Goal: Task Accomplishment & Management: Use online tool/utility

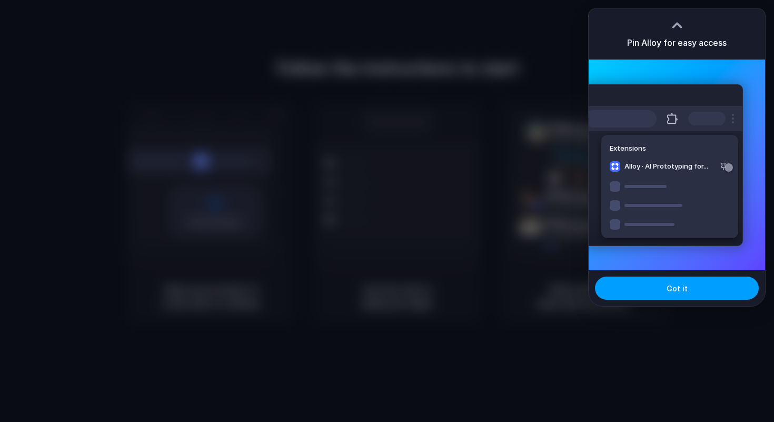
click at [655, 291] on button "Got it" at bounding box center [677, 287] width 164 height 23
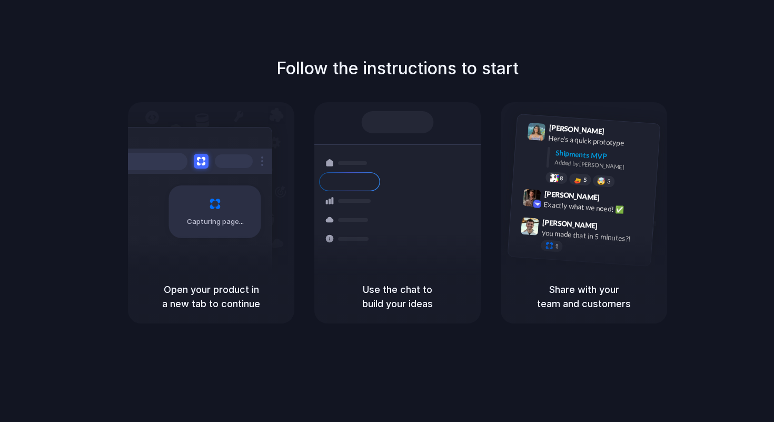
click at [353, 255] on div "Shipments" at bounding box center [341, 218] width 77 height 147
click at [584, 215] on div "Max Meyer 9:42 AM Exactly what we need! ✅" at bounding box center [582, 203] width 144 height 38
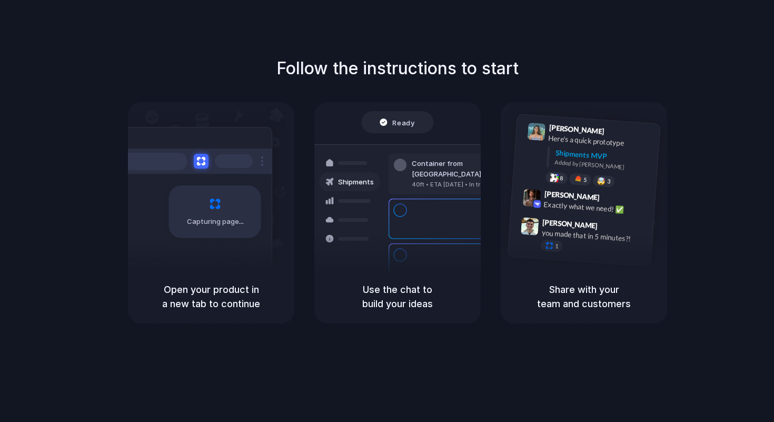
click at [243, 297] on h5 "Open your product in a new tab to continue" at bounding box center [211, 296] width 141 height 28
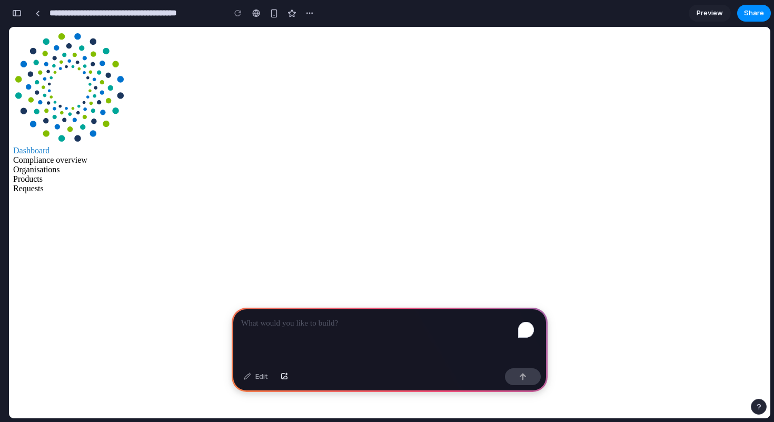
click at [309, 13] on div "button" at bounding box center [309, 13] width 8 height 8
click at [309, 13] on div "Duplicate Delete" at bounding box center [387, 211] width 774 height 422
click at [336, 343] on div "To enrich screen reader interactions, please activate Accessibility in Grammarl…" at bounding box center [390, 335] width 316 height 56
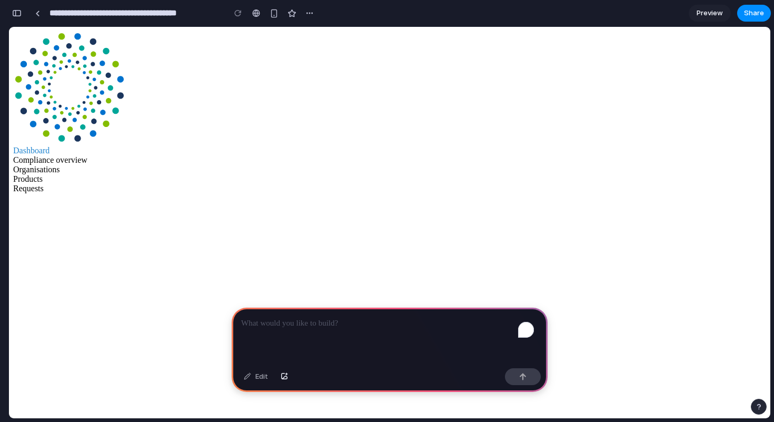
click at [43, 174] on span "Products" at bounding box center [27, 178] width 29 height 9
click at [60, 165] on span "Organisations" at bounding box center [36, 169] width 47 height 9
click at [87, 155] on span "Compliance overview" at bounding box center [50, 159] width 74 height 9
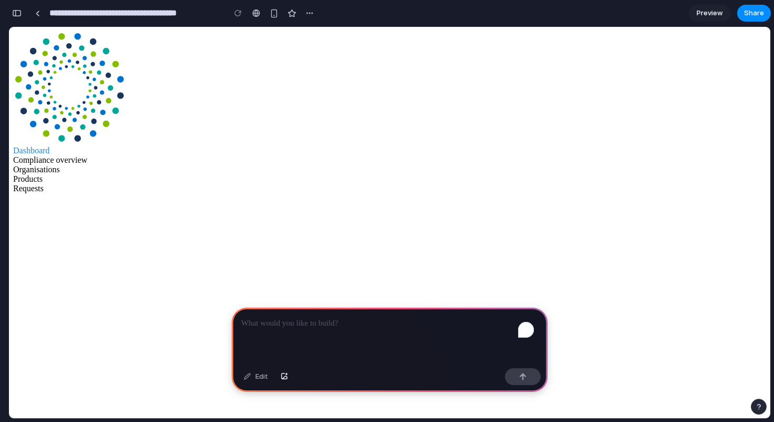
click at [286, 317] on p "To enrich screen reader interactions, please activate Accessibility in Grammarl…" at bounding box center [389, 323] width 297 height 13
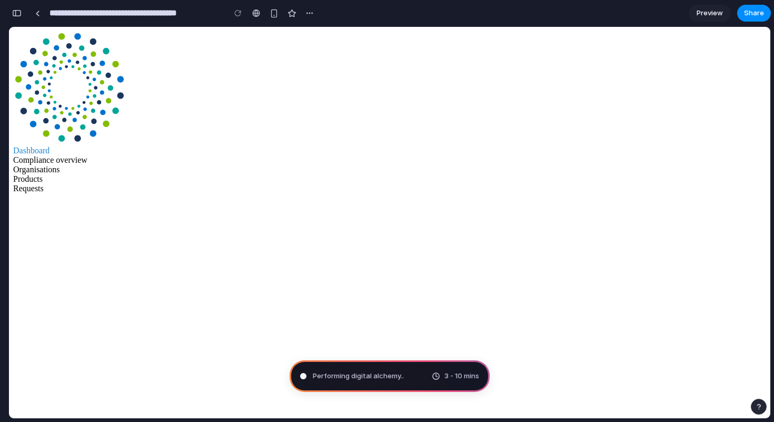
type input "**********"
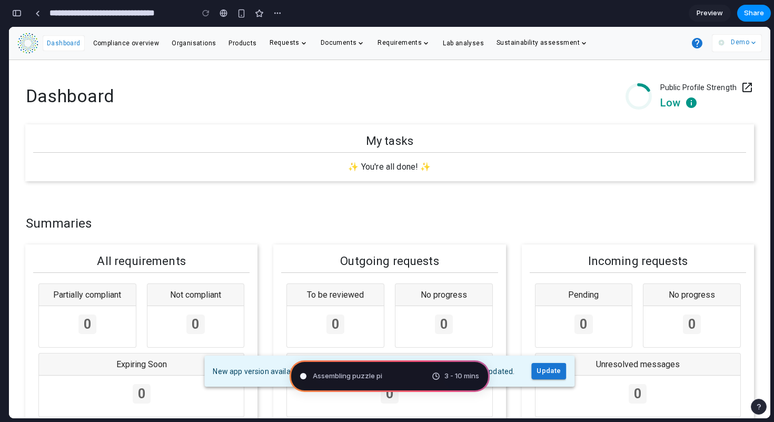
scroll to position [53, 0]
click at [435, 369] on div "Untangling possibilities . 3 - 10 mins" at bounding box center [389, 376] width 200 height 32
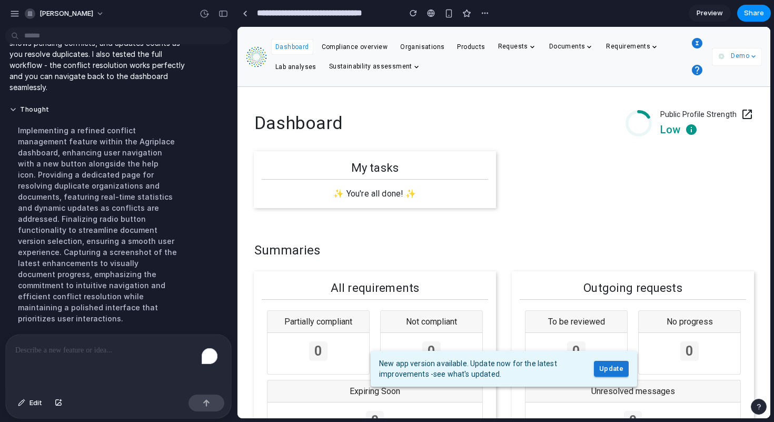
scroll to position [208, 0]
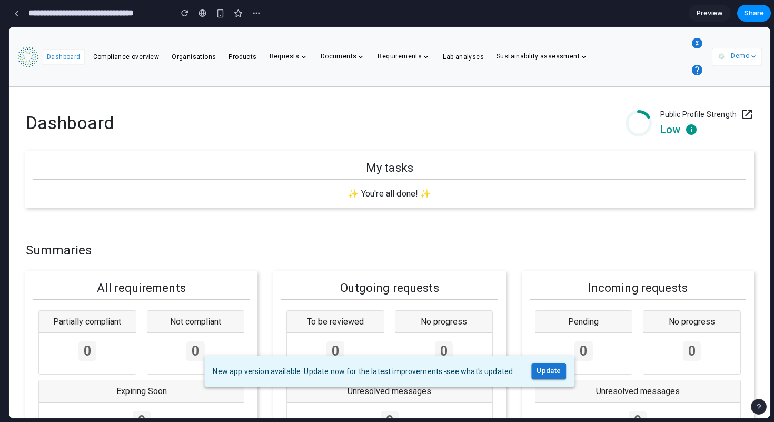
drag, startPoint x: 236, startPoint y: 204, endPoint x: 0, endPoint y: 231, distance: 237.3
click at [698, 44] on icon "button" at bounding box center [696, 43] width 13 height 13
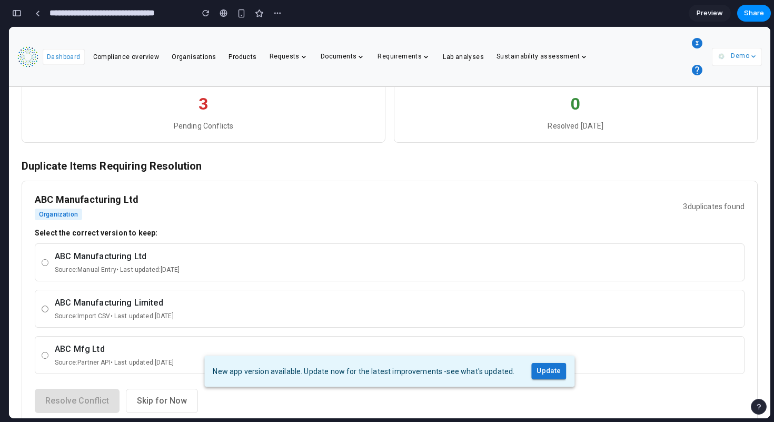
scroll to position [55, 0]
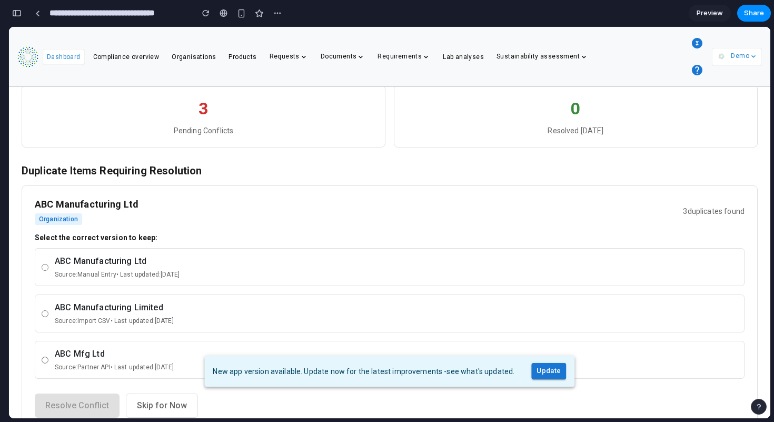
click at [362, 266] on div "ABC Manufacturing Ltd" at bounding box center [396, 261] width 683 height 13
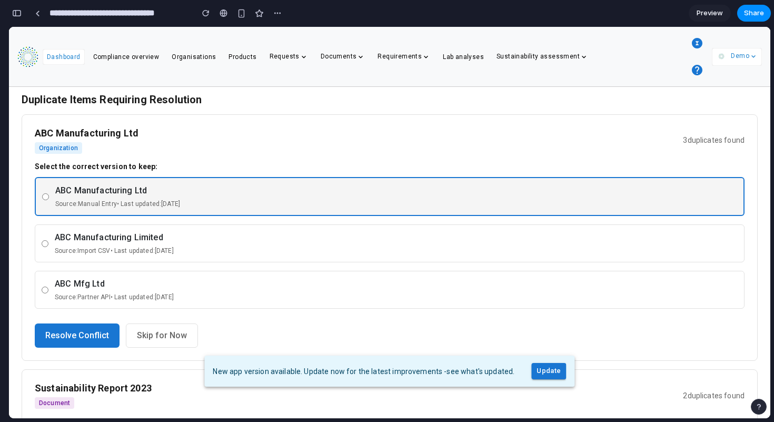
scroll to position [135, 0]
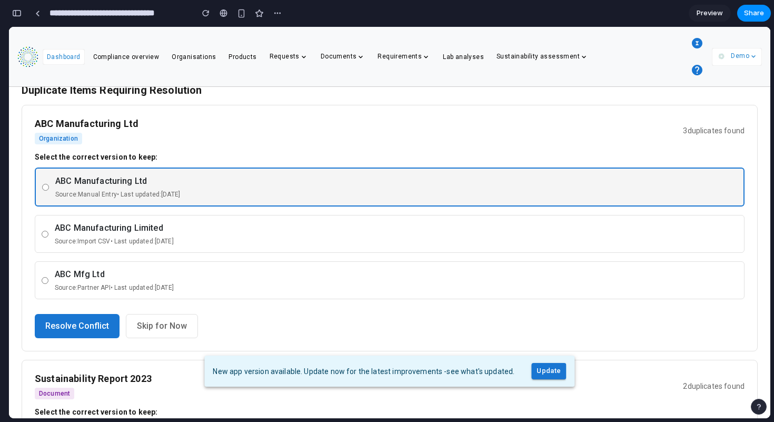
click at [371, 235] on div "ABC Manufacturing Limited Source: Import CSV • Last updated: [DATE]" at bounding box center [396, 234] width 683 height 24
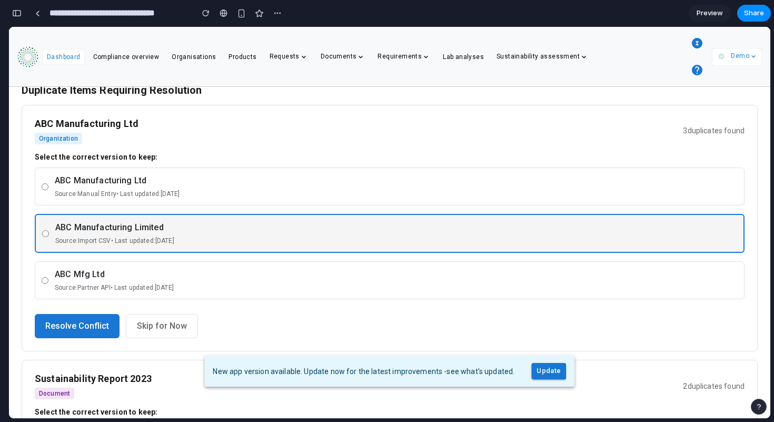
click at [353, 269] on div "ABC Mfg Ltd" at bounding box center [396, 274] width 683 height 13
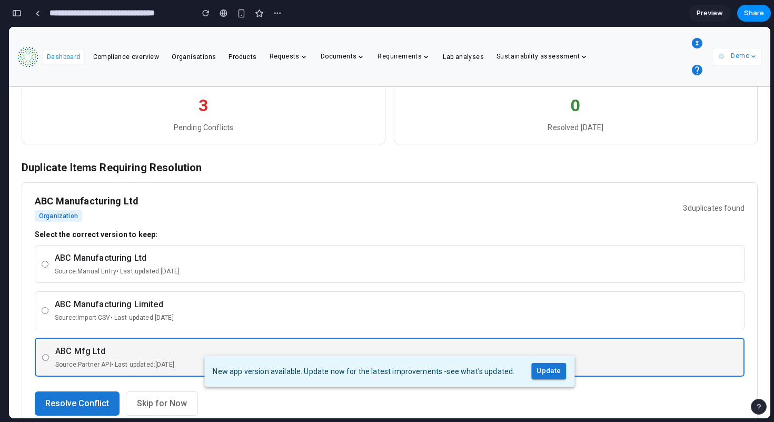
scroll to position [0, 0]
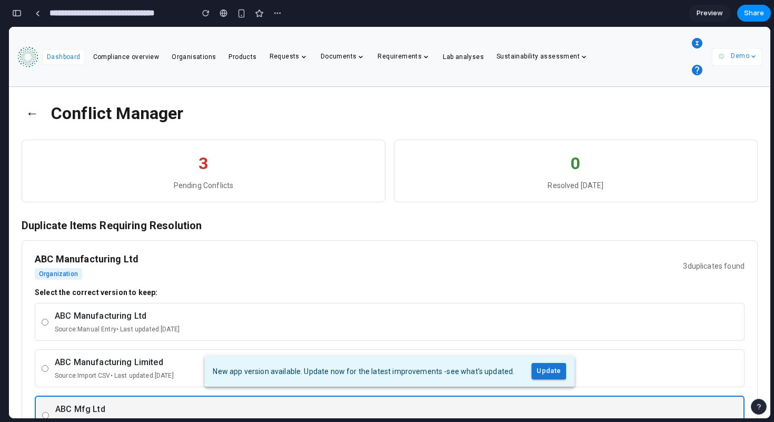
click at [210, 175] on div "3" at bounding box center [204, 163] width 342 height 25
click at [31, 113] on button "←" at bounding box center [32, 112] width 21 height 27
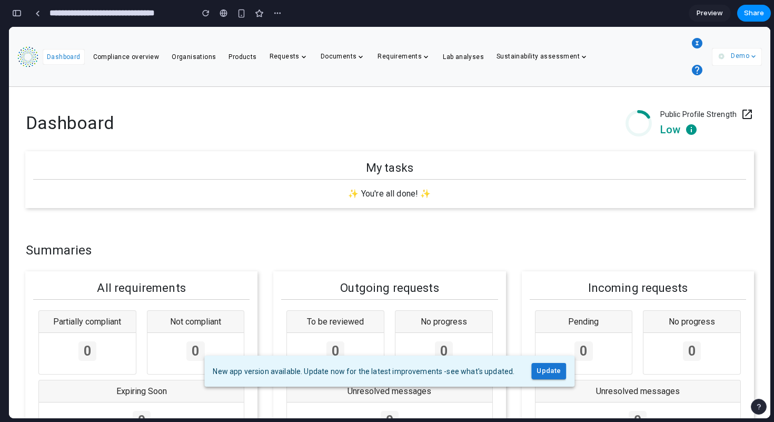
click at [694, 41] on icon "button" at bounding box center [697, 43] width 11 height 11
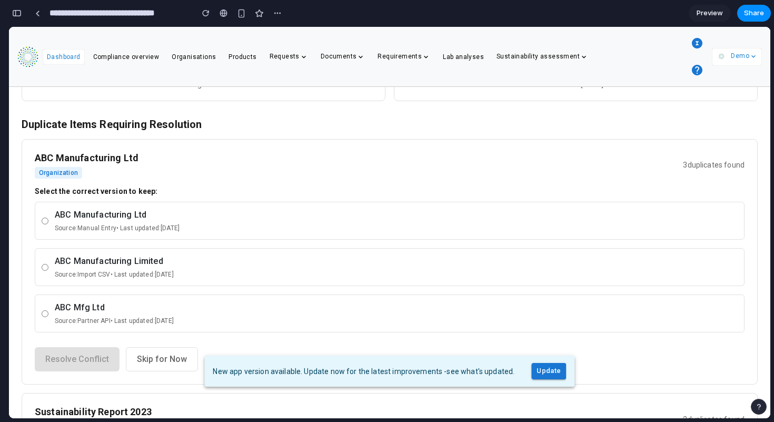
scroll to position [103, 0]
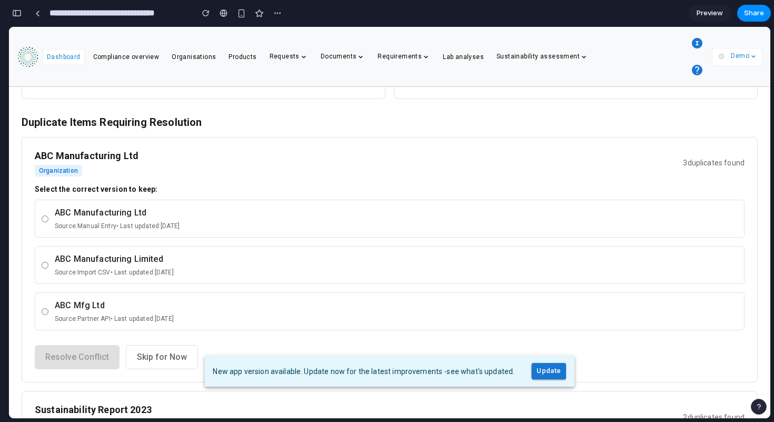
click at [228, 269] on div "Source: Import CSV • Last updated: [DATE]" at bounding box center [396, 271] width 683 height 9
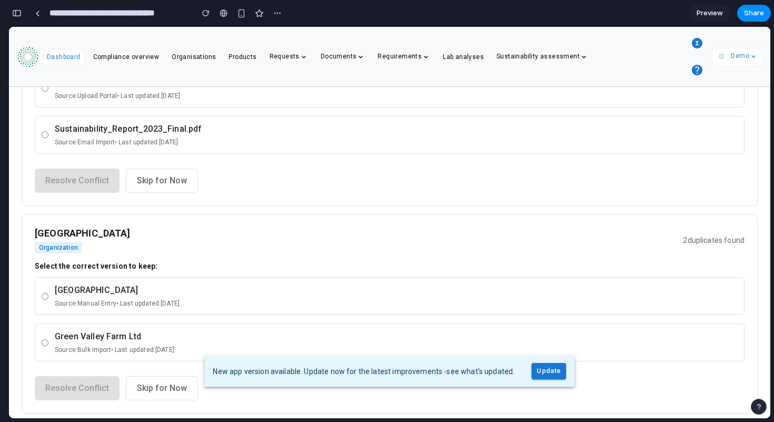
scroll to position [509, 0]
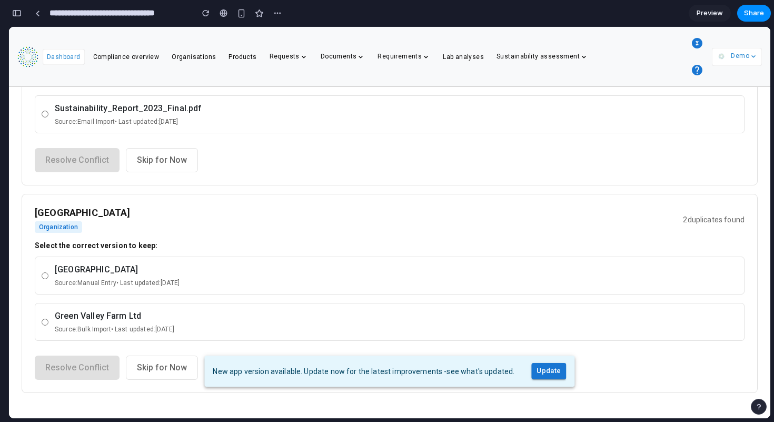
click at [184, 279] on div "Source: Manual Entry • Last updated: [DATE]" at bounding box center [396, 282] width 683 height 9
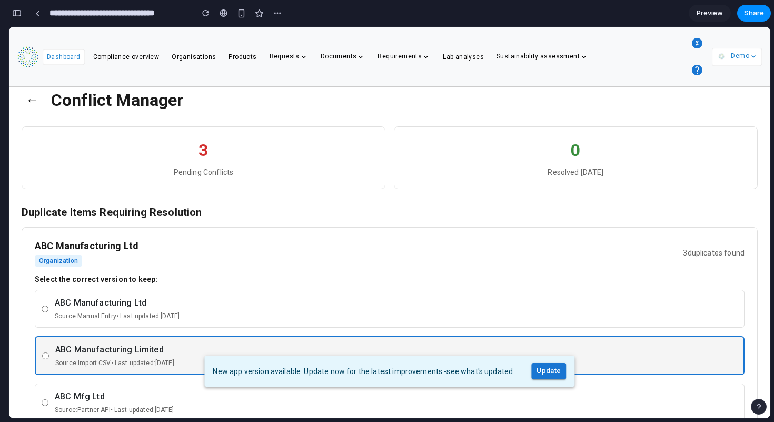
scroll to position [0, 0]
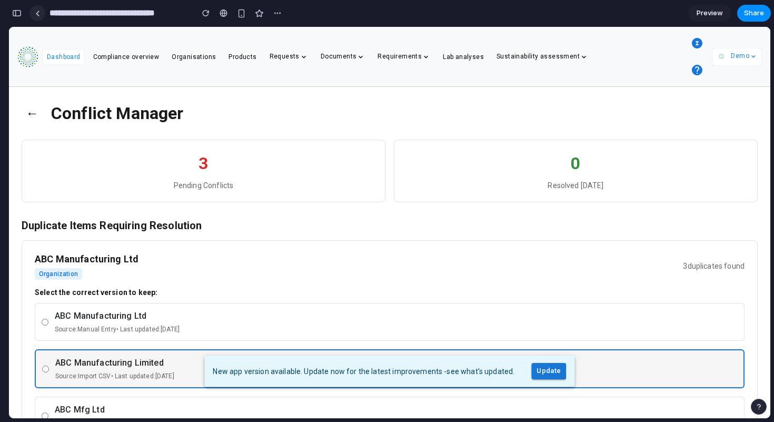
click at [39, 12] on link at bounding box center [37, 13] width 16 height 16
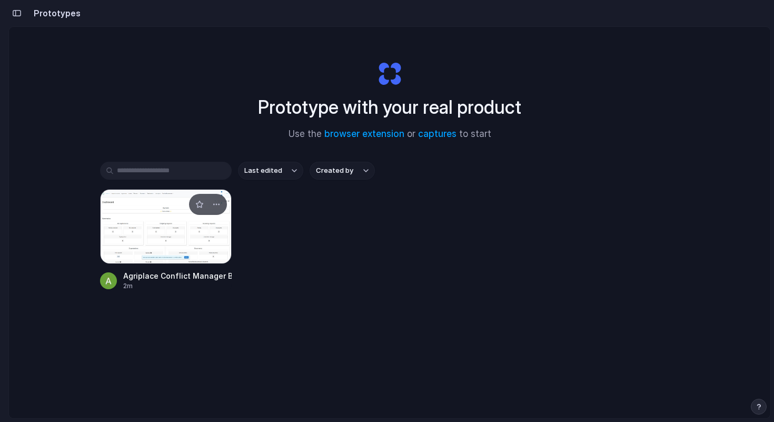
click at [176, 231] on div at bounding box center [166, 226] width 132 height 75
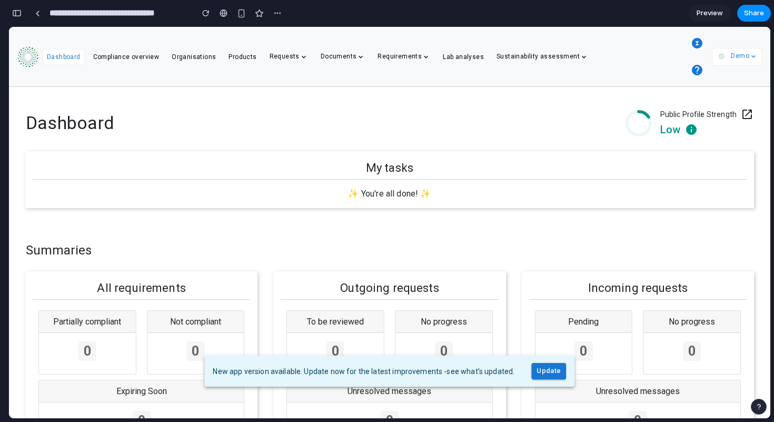
click at [699, 44] on icon "button" at bounding box center [697, 43] width 11 height 11
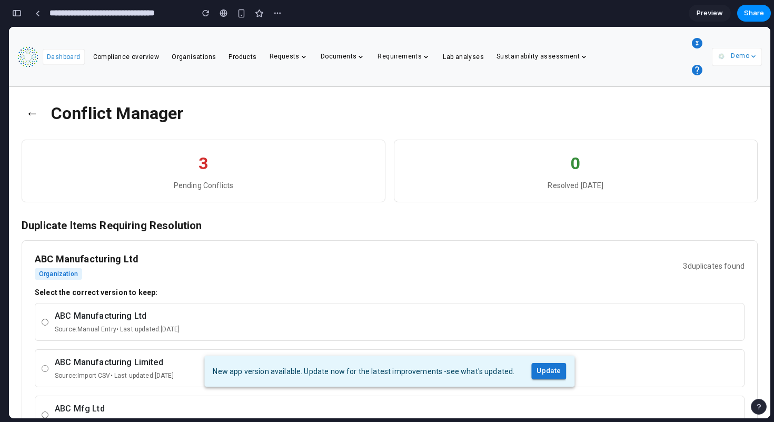
click at [33, 116] on button "←" at bounding box center [32, 112] width 21 height 27
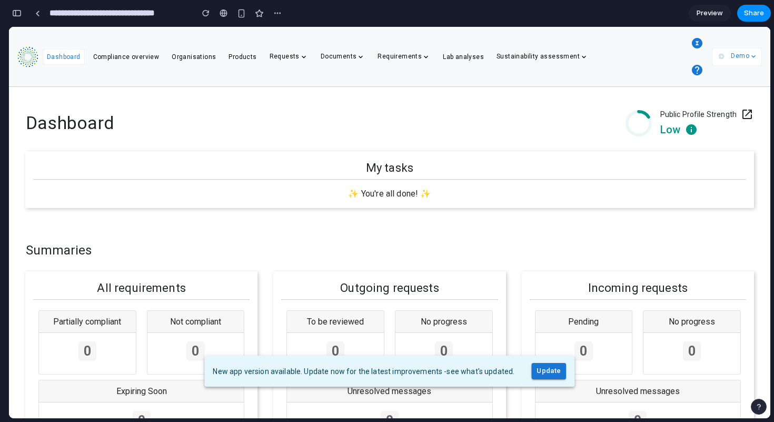
click at [695, 45] on icon "button" at bounding box center [697, 43] width 11 height 11
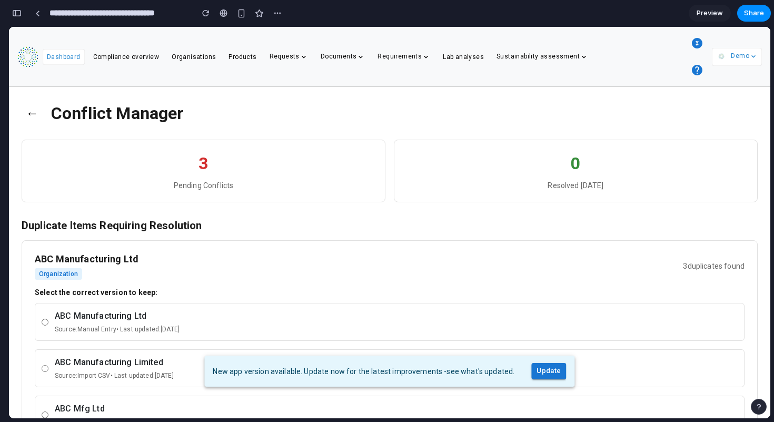
click at [35, 115] on button "←" at bounding box center [32, 112] width 21 height 27
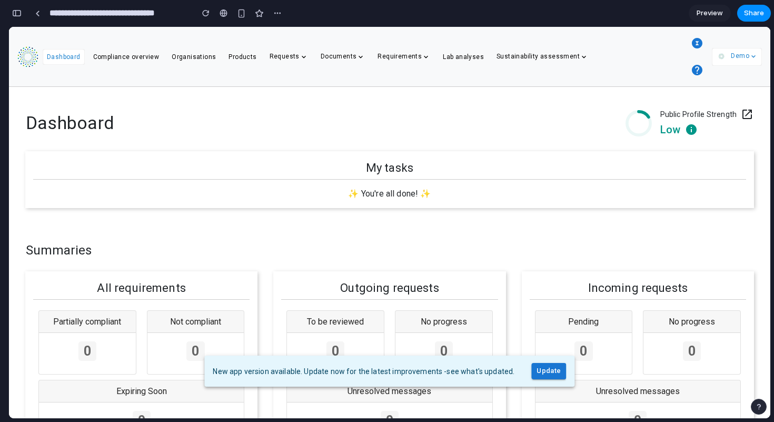
click at [698, 39] on icon "button" at bounding box center [697, 43] width 11 height 11
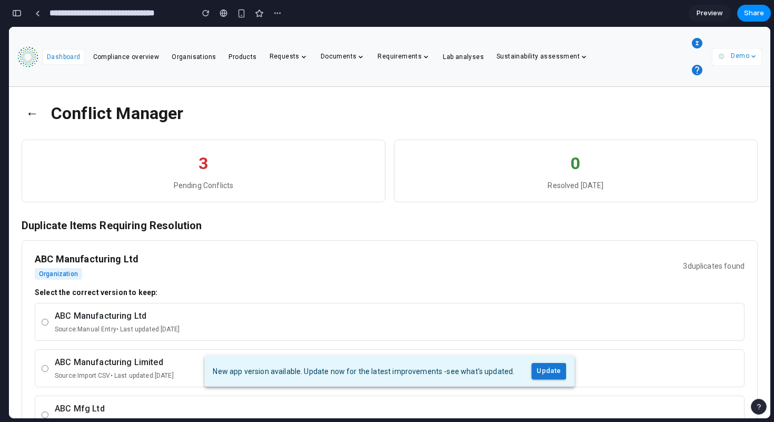
click at [60, 55] on span "Dashboard" at bounding box center [64, 56] width 34 height 7
click at [32, 112] on button "←" at bounding box center [32, 112] width 21 height 27
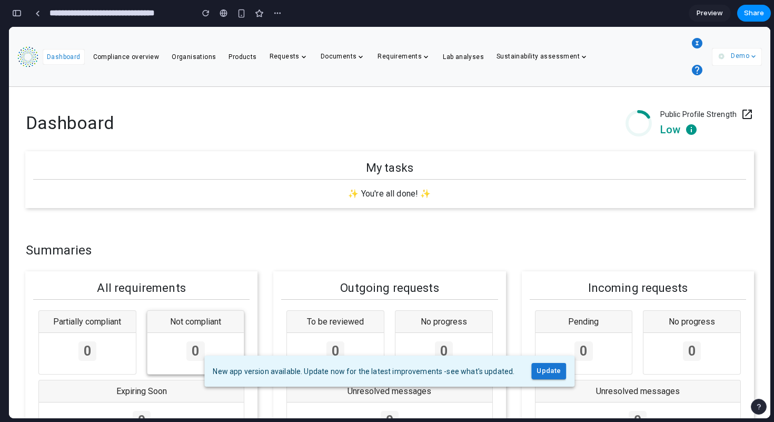
click at [191, 316] on span "Not compliant" at bounding box center [196, 321] width 86 height 11
click at [109, 336] on div "0" at bounding box center [87, 353] width 97 height 41
click at [347, 335] on div "0" at bounding box center [335, 353] width 97 height 41
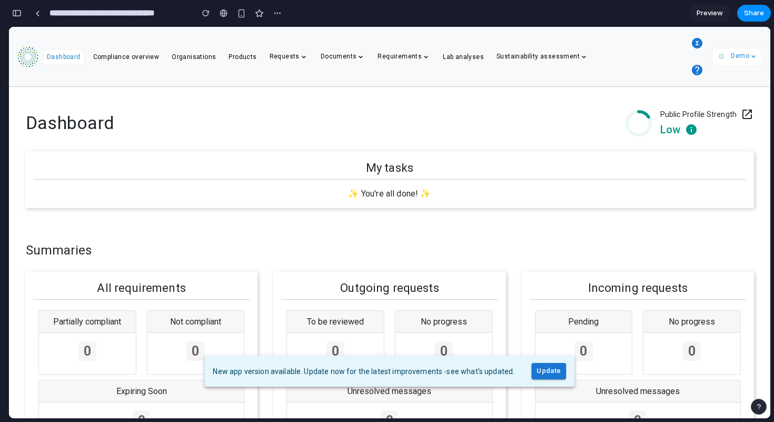
click at [695, 42] on icon "button" at bounding box center [697, 43] width 11 height 11
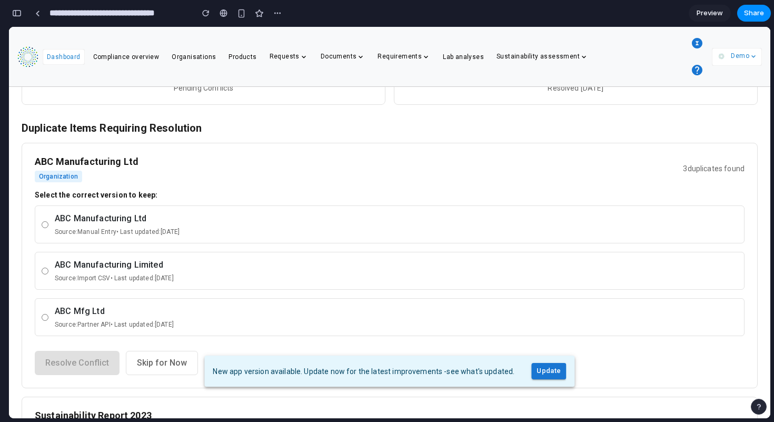
scroll to position [66, 0]
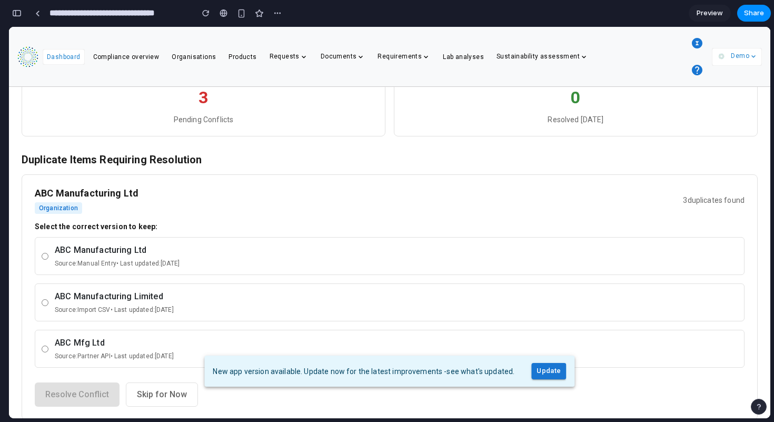
click at [696, 70] on icon "button" at bounding box center [697, 70] width 11 height 11
click at [696, 47] on icon "button" at bounding box center [697, 43] width 11 height 11
click at [737, 56] on p "Demo" at bounding box center [739, 56] width 18 height 11
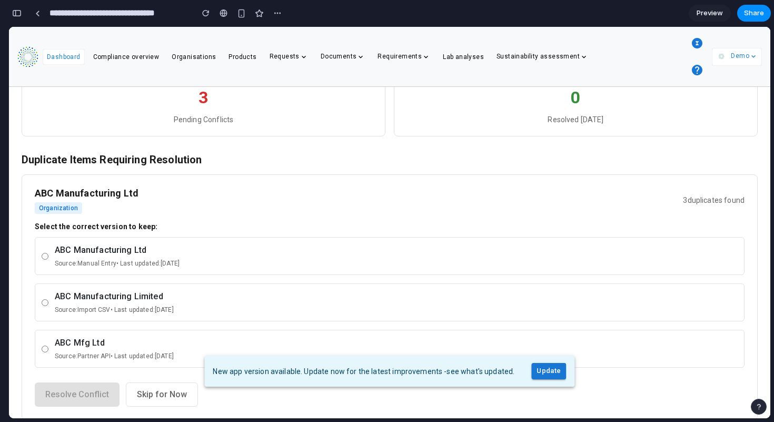
click at [77, 258] on div "Source: Manual Entry • Last updated: [DATE]" at bounding box center [396, 262] width 683 height 9
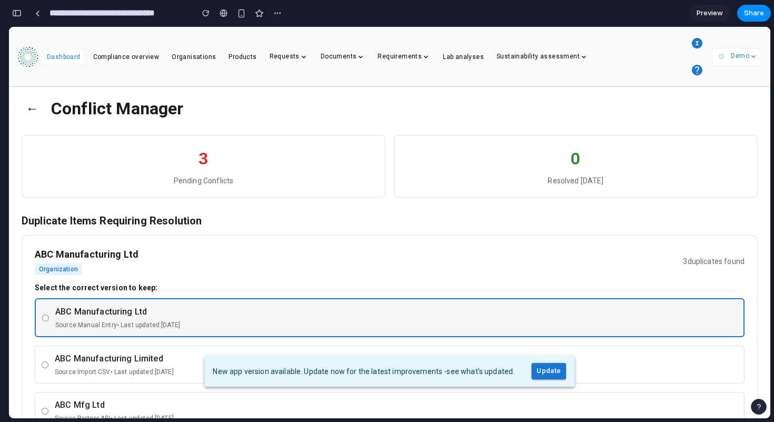
scroll to position [0, 0]
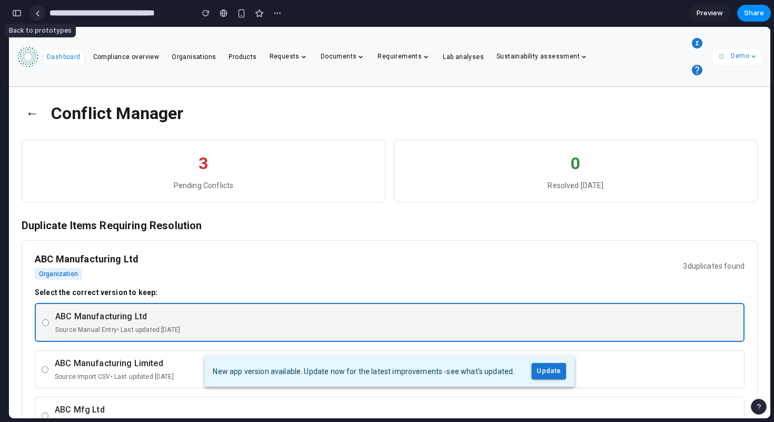
click at [39, 16] on link at bounding box center [37, 13] width 16 height 16
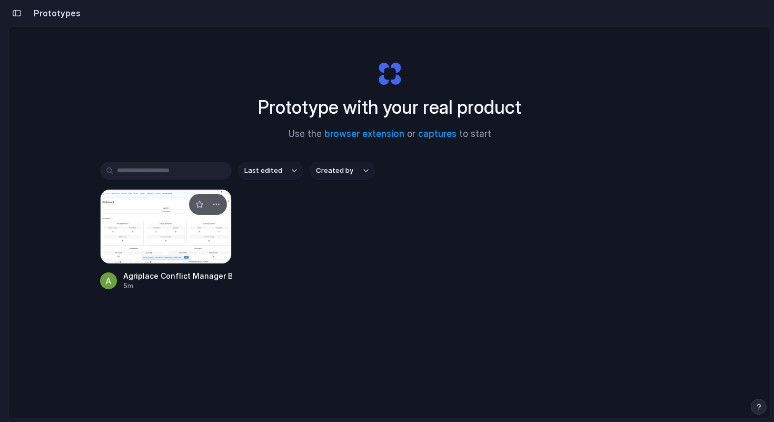
click at [159, 236] on div at bounding box center [166, 226] width 132 height 75
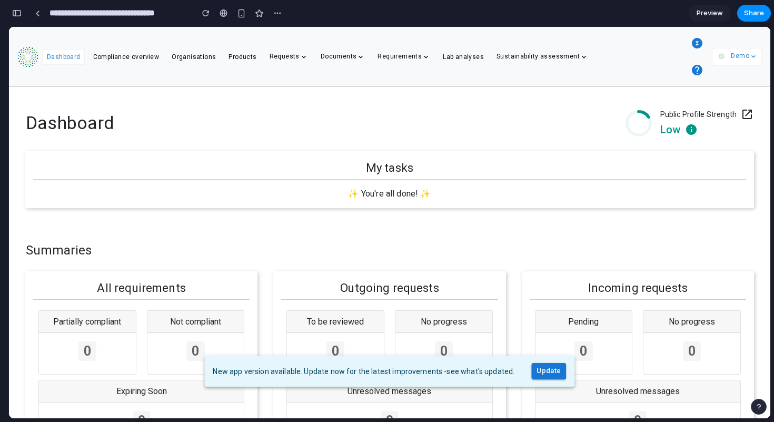
click at [26, 60] on img at bounding box center [27, 56] width 21 height 21
click at [67, 54] on span "Dashboard" at bounding box center [64, 56] width 34 height 7
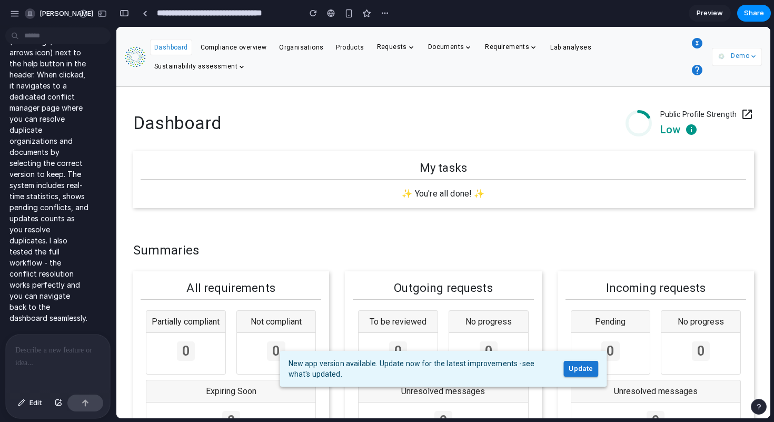
click at [21, 36] on body "**********" at bounding box center [387, 211] width 774 height 422
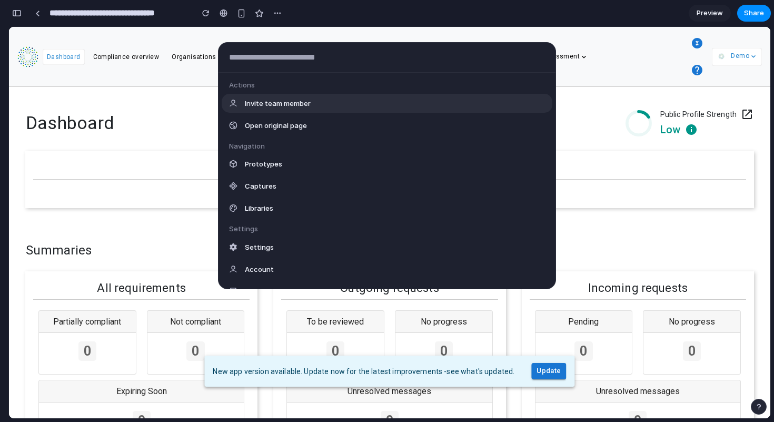
click at [65, 46] on div "Actions Invite team member Open original page Navigation Prototypes Captures Li…" at bounding box center [387, 211] width 774 height 422
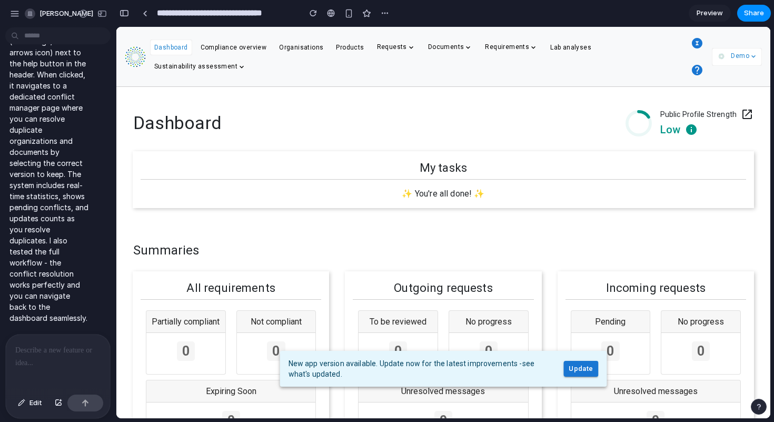
click at [35, 380] on div at bounding box center [58, 362] width 104 height 56
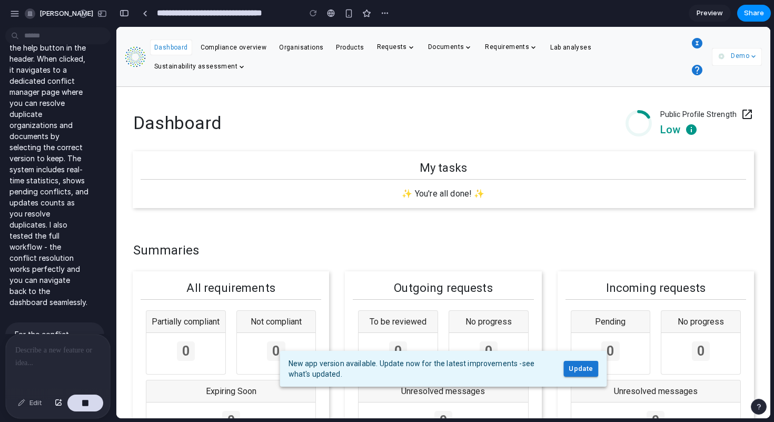
scroll to position [465, 0]
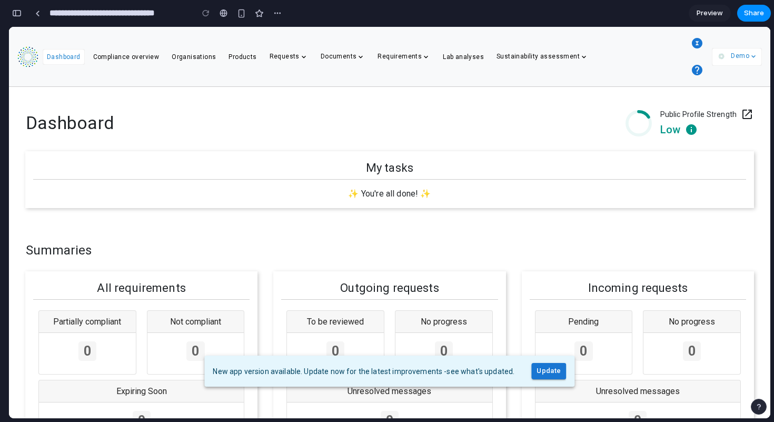
click at [697, 43] on icon "button" at bounding box center [697, 43] width 11 height 11
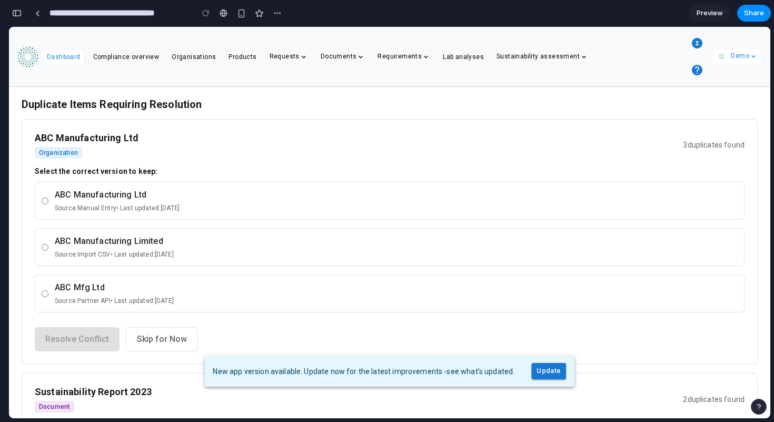
scroll to position [0, 0]
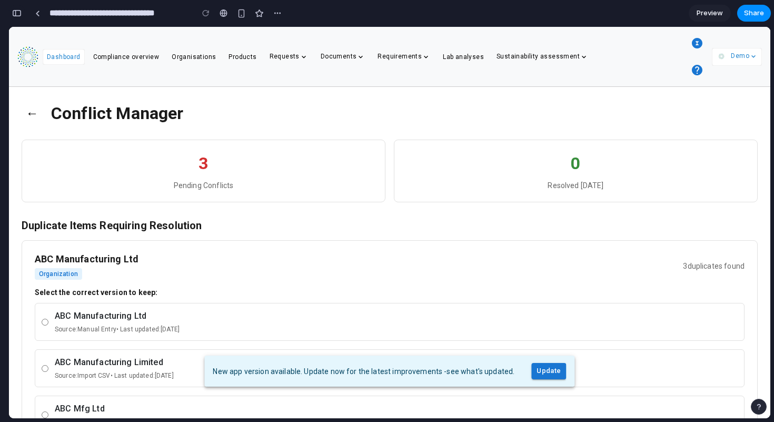
click at [15, 13] on div "button" at bounding box center [16, 12] width 9 height 7
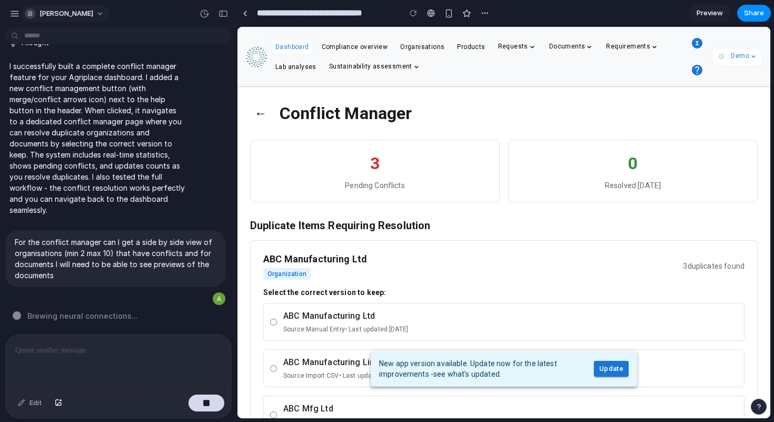
click at [92, 15] on button "[PERSON_NAME]" at bounding box center [65, 13] width 89 height 17
click at [92, 15] on div "Settings Invite members Change theme Sign out" at bounding box center [387, 211] width 774 height 422
click at [26, 14] on div "button" at bounding box center [30, 13] width 11 height 11
click at [26, 14] on div "Settings Invite members Change theme Sign out" at bounding box center [387, 211] width 774 height 422
click at [15, 14] on div "button" at bounding box center [14, 13] width 9 height 9
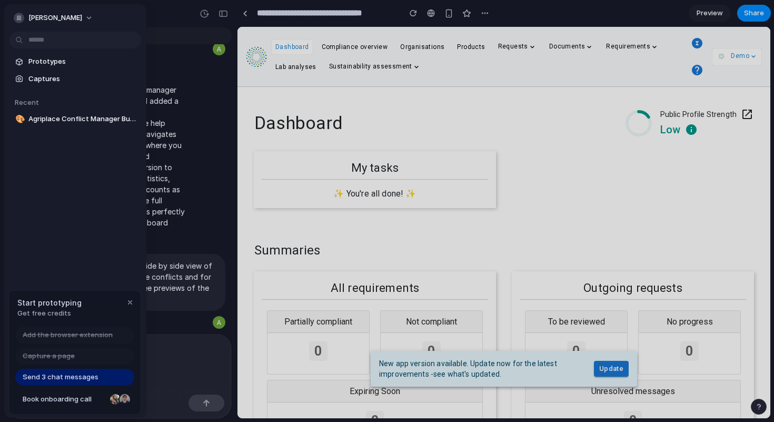
scroll to position [0, 0]
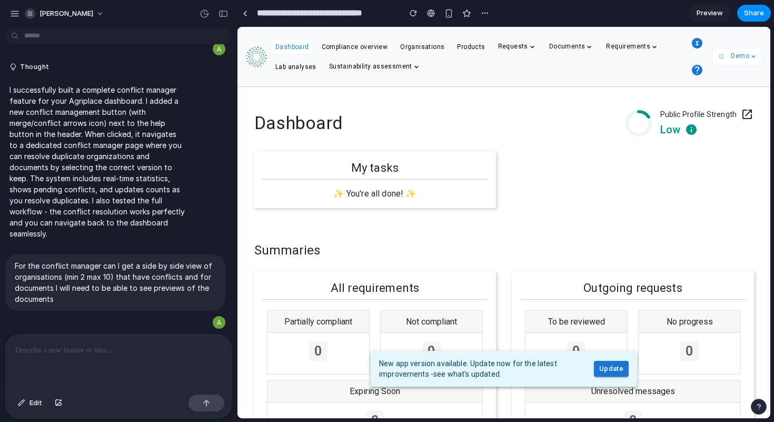
click at [698, 42] on icon "button" at bounding box center [696, 43] width 13 height 13
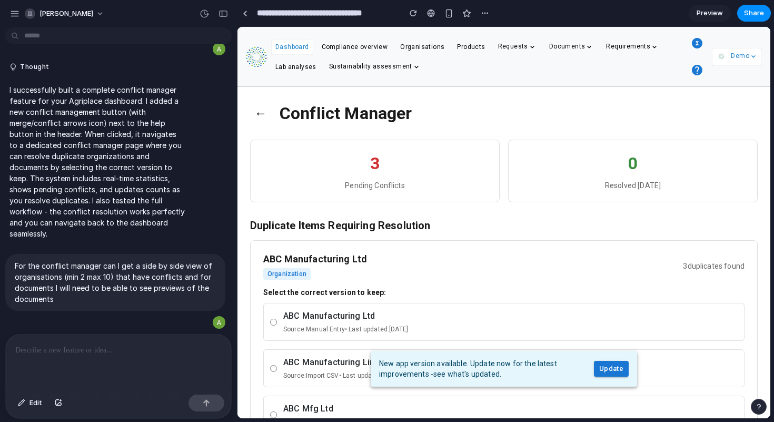
click at [91, 352] on p at bounding box center [116, 350] width 202 height 13
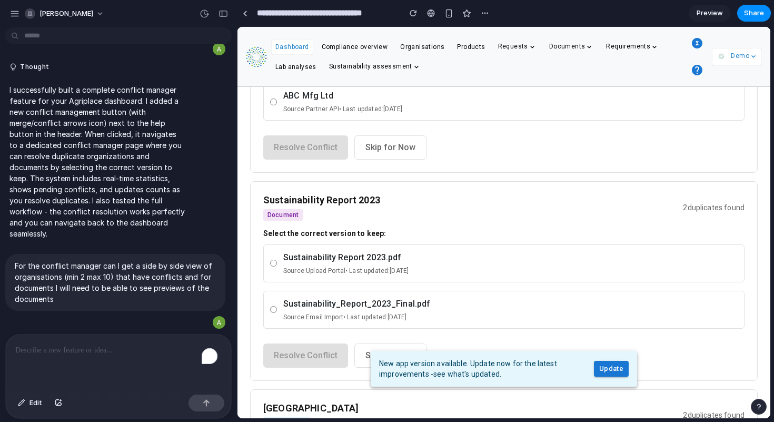
scroll to position [366, 0]
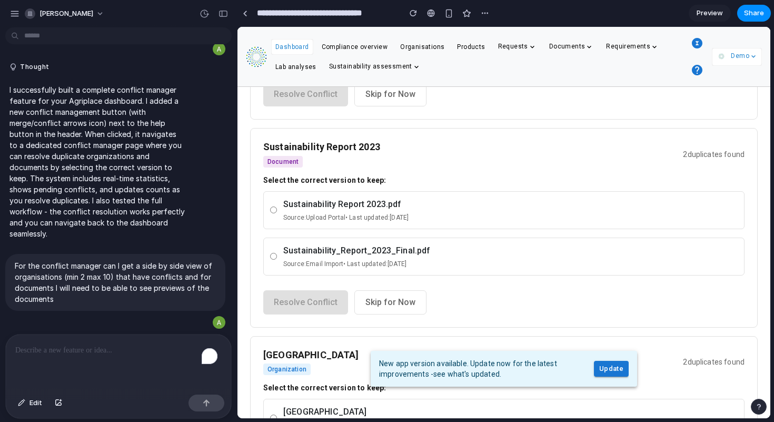
click at [488, 252] on div "Sustainability_Report_2023_Final.pdf" at bounding box center [510, 250] width 454 height 13
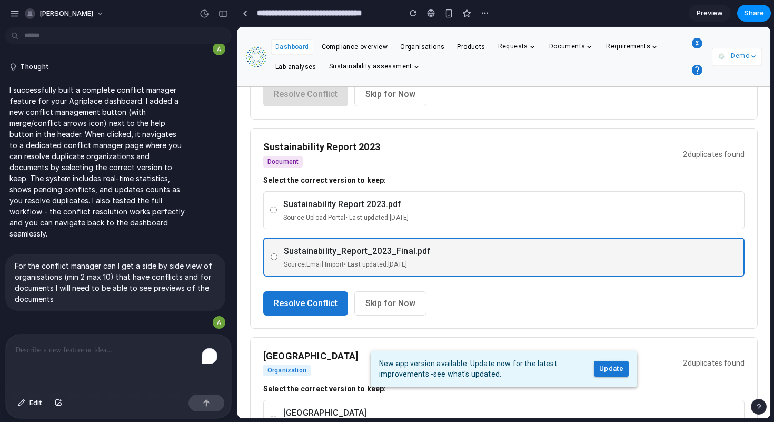
click at [488, 252] on div "Sustainability_Report_2023_Final.pdf" at bounding box center [510, 251] width 453 height 13
click at [477, 185] on div "Select the correct version to keep: Sustainability Report 2023.pdf Source: Uplo…" at bounding box center [503, 228] width 481 height 105
click at [75, 349] on p "To enrich screen reader interactions, please activate Accessibility in Grammarl…" at bounding box center [116, 350] width 202 height 13
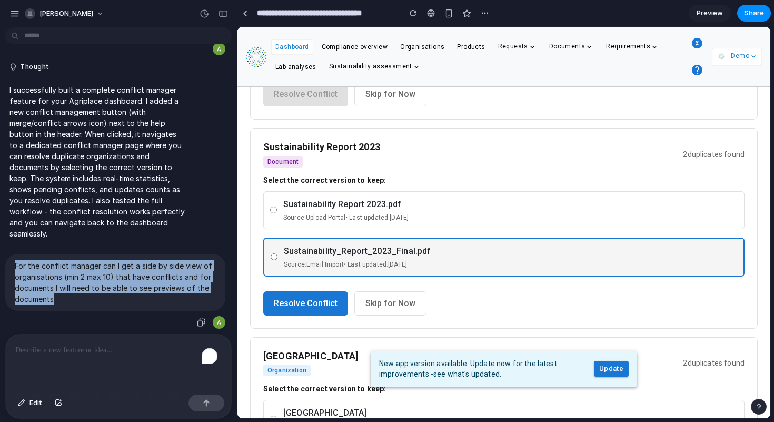
drag, startPoint x: 56, startPoint y: 297, endPoint x: 14, endPoint y: 259, distance: 56.6
click at [15, 260] on p "For the conflict manager can I get a side by side view of organisations (min 2 …" at bounding box center [115, 282] width 201 height 44
copy p "For the conflict manager can I get a side by side view of organisations (min 2 …"
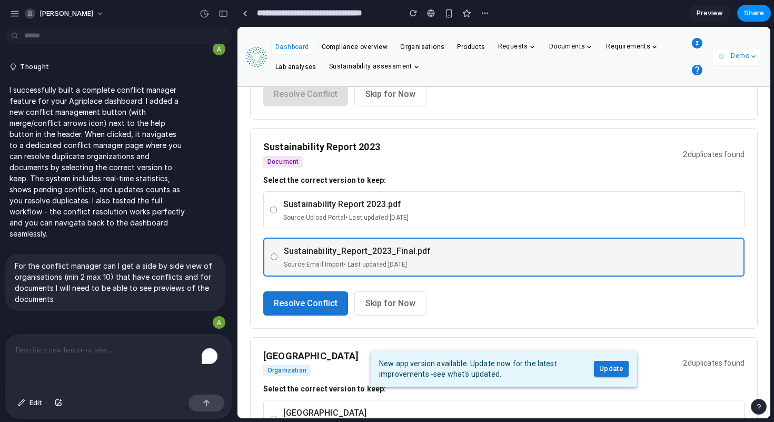
click at [35, 338] on div "To enrich screen reader interactions, please activate Accessibility in Grammarl…" at bounding box center [118, 362] width 225 height 56
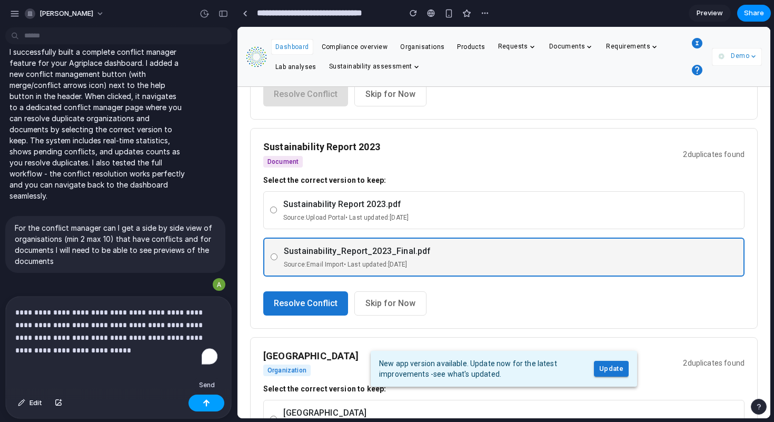
click at [207, 399] on div "button" at bounding box center [206, 402] width 7 height 7
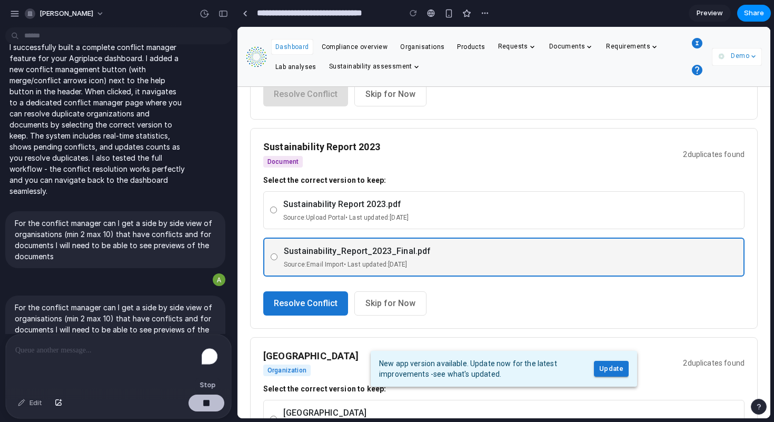
scroll to position [195, 0]
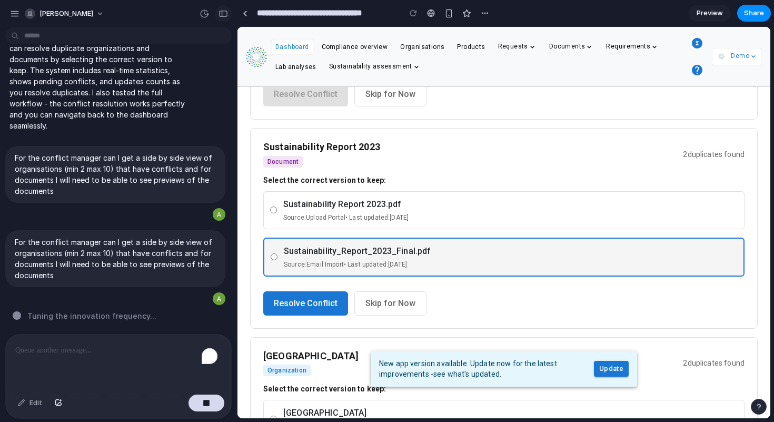
click at [224, 13] on div "button" at bounding box center [222, 13] width 9 height 7
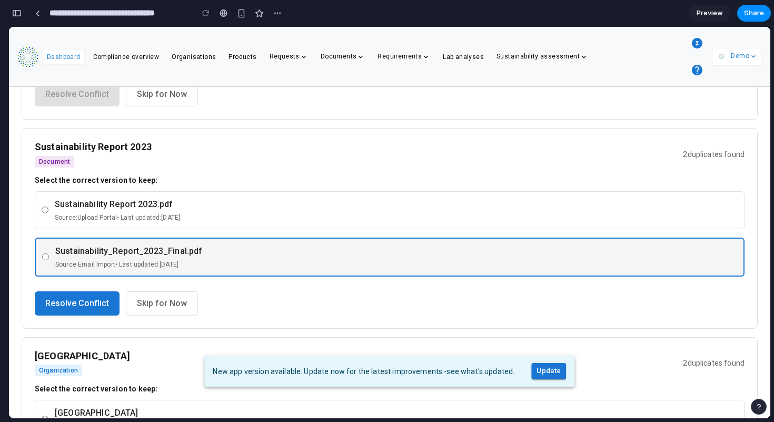
scroll to position [0, 0]
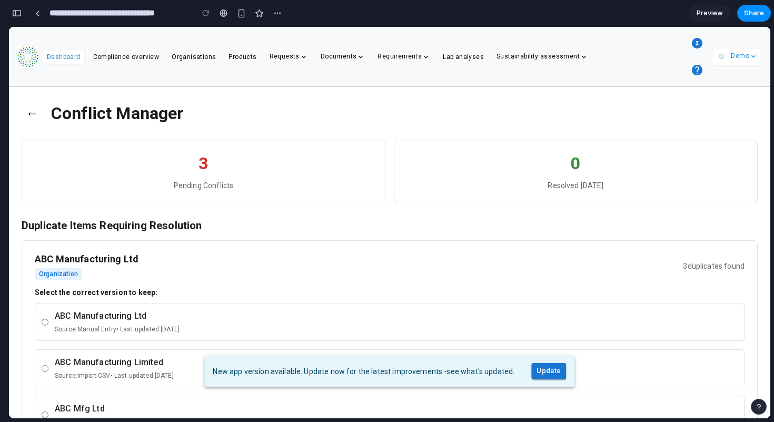
click at [32, 109] on button "←" at bounding box center [32, 112] width 21 height 27
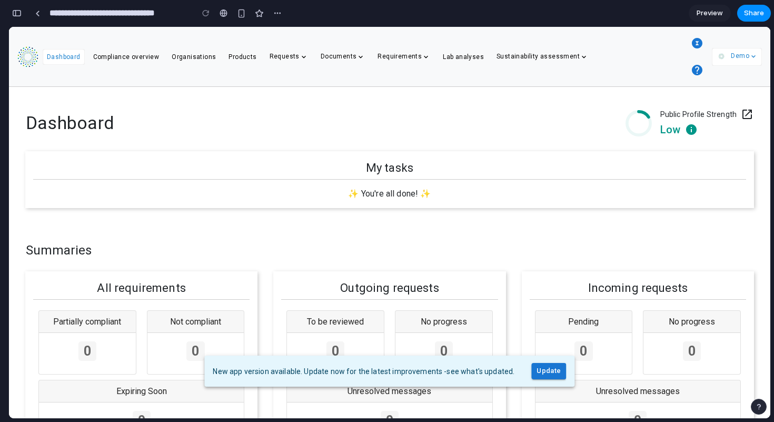
click at [702, 39] on icon "button" at bounding box center [696, 43] width 13 height 13
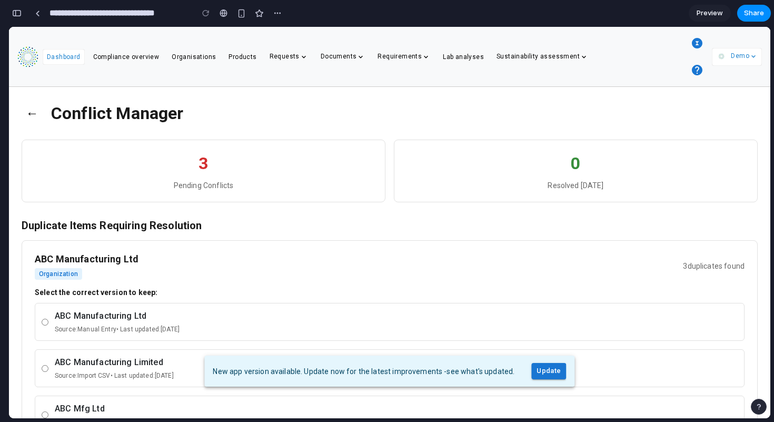
click at [30, 113] on button "←" at bounding box center [32, 112] width 21 height 27
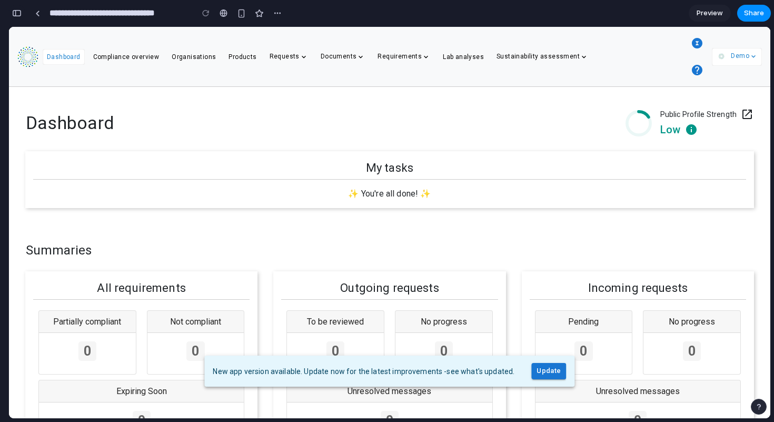
click at [14, 9] on button "button" at bounding box center [16, 13] width 17 height 17
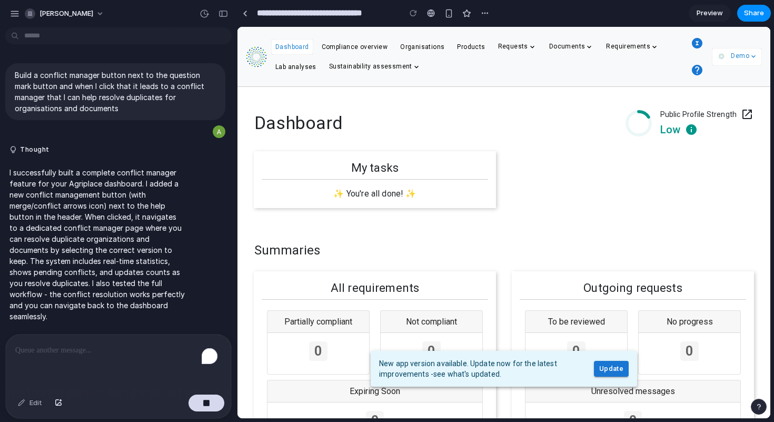
click at [696, 42] on icon "button" at bounding box center [697, 43] width 11 height 11
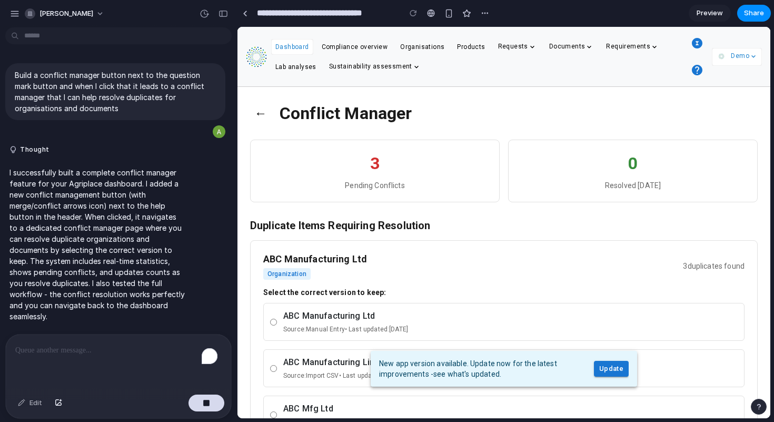
scroll to position [195, 0]
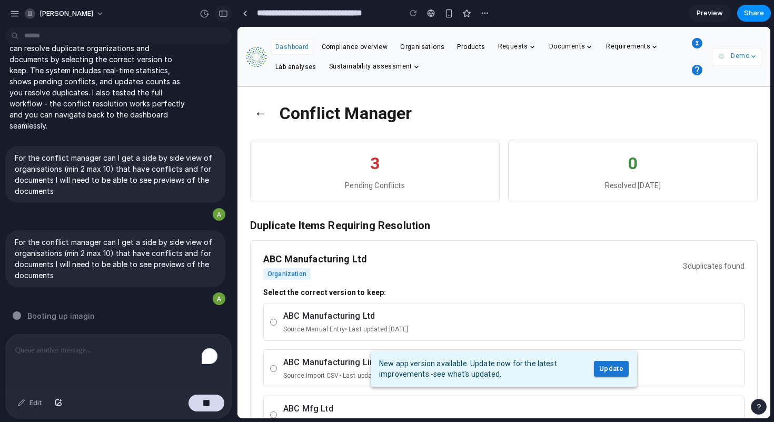
click at [221, 16] on div "button" at bounding box center [222, 13] width 9 height 7
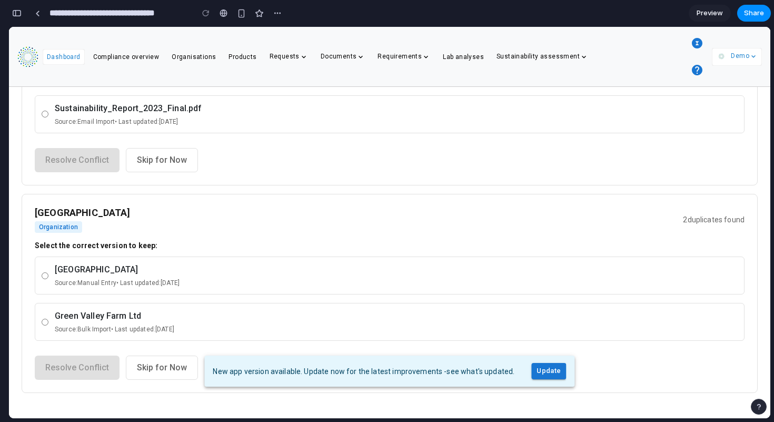
scroll to position [0, 0]
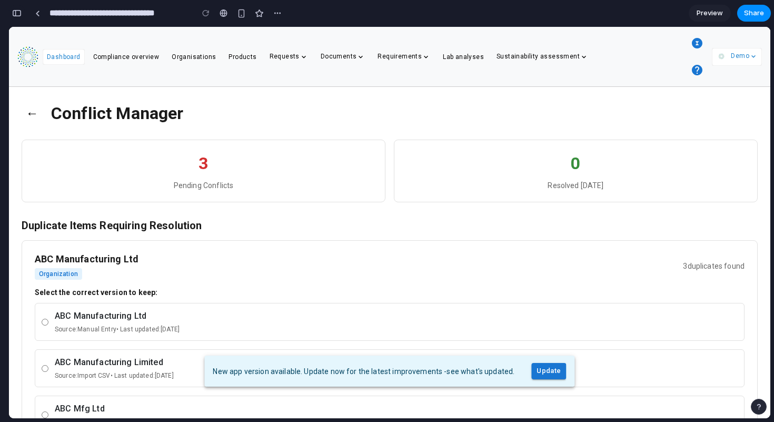
click at [14, 12] on div "button" at bounding box center [16, 12] width 9 height 7
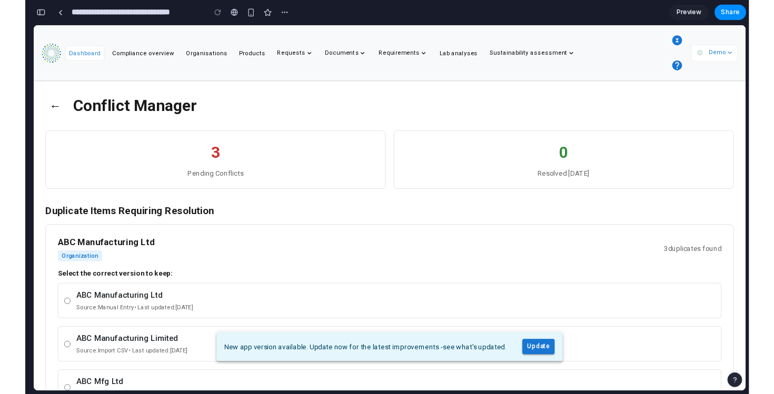
scroll to position [195, 0]
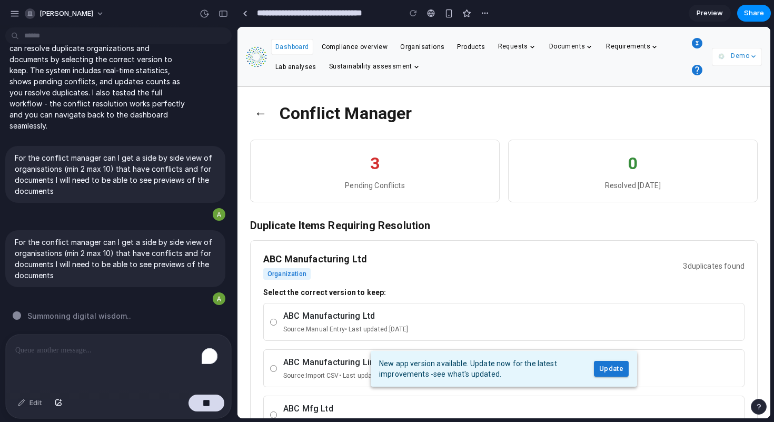
click at [708, 13] on span "Preview" at bounding box center [709, 13] width 26 height 11
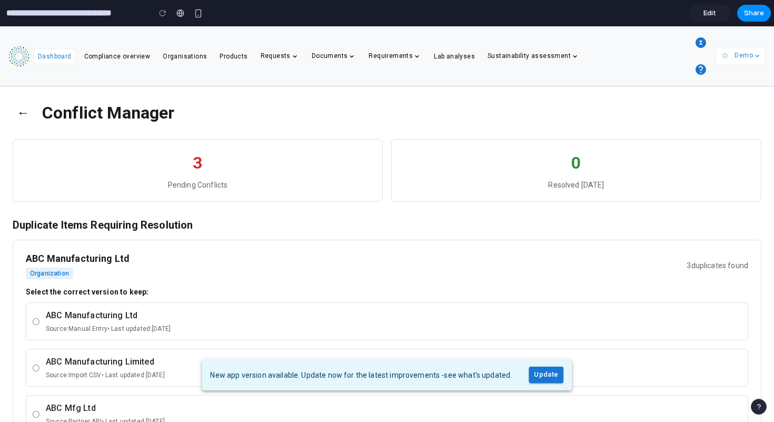
click at [713, 13] on span "Edit" at bounding box center [709, 13] width 13 height 11
